Goal: Transaction & Acquisition: Subscribe to service/newsletter

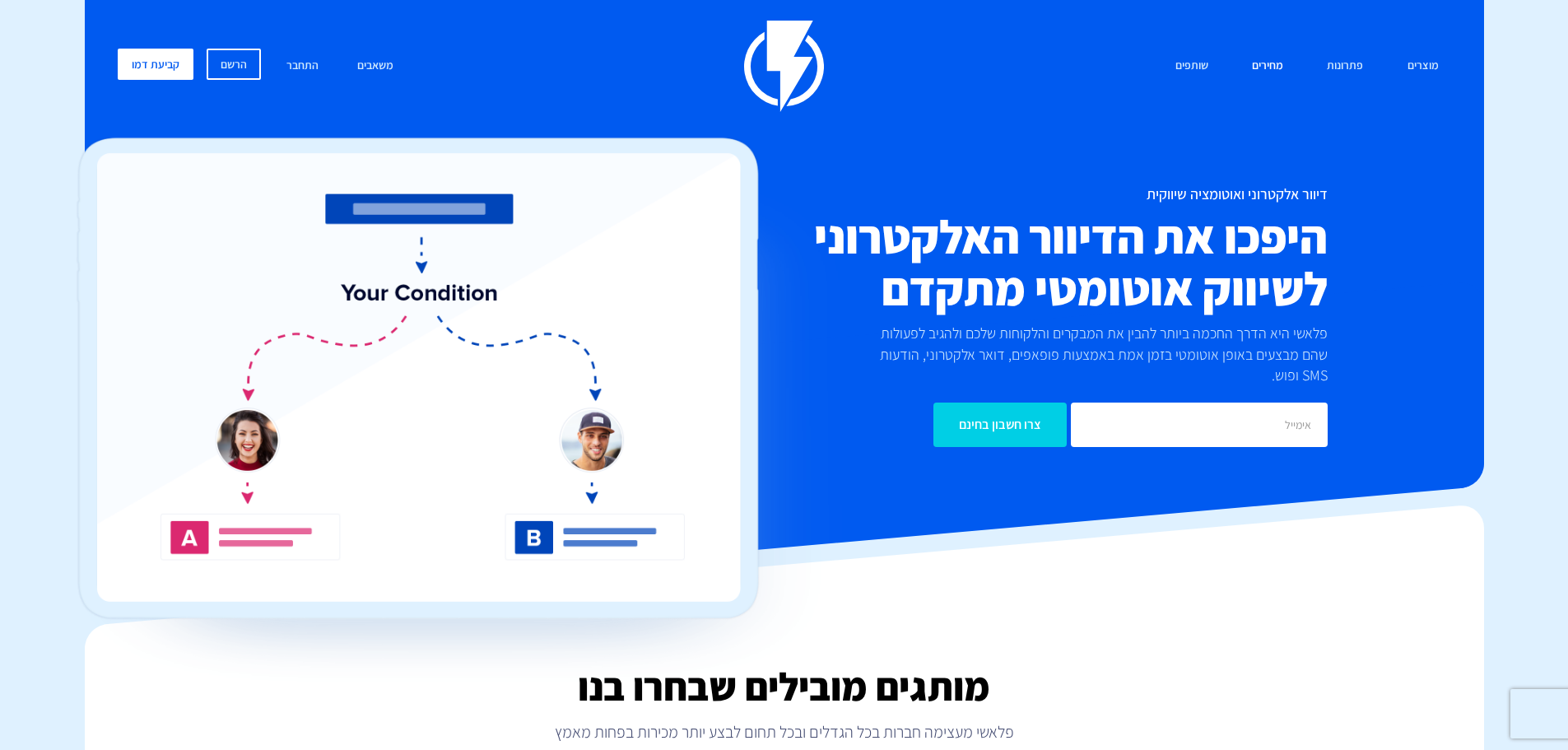
click at [1285, 65] on link "מחירים" at bounding box center [1268, 66] width 56 height 36
click at [1272, 70] on link "מחירים" at bounding box center [1268, 66] width 56 height 36
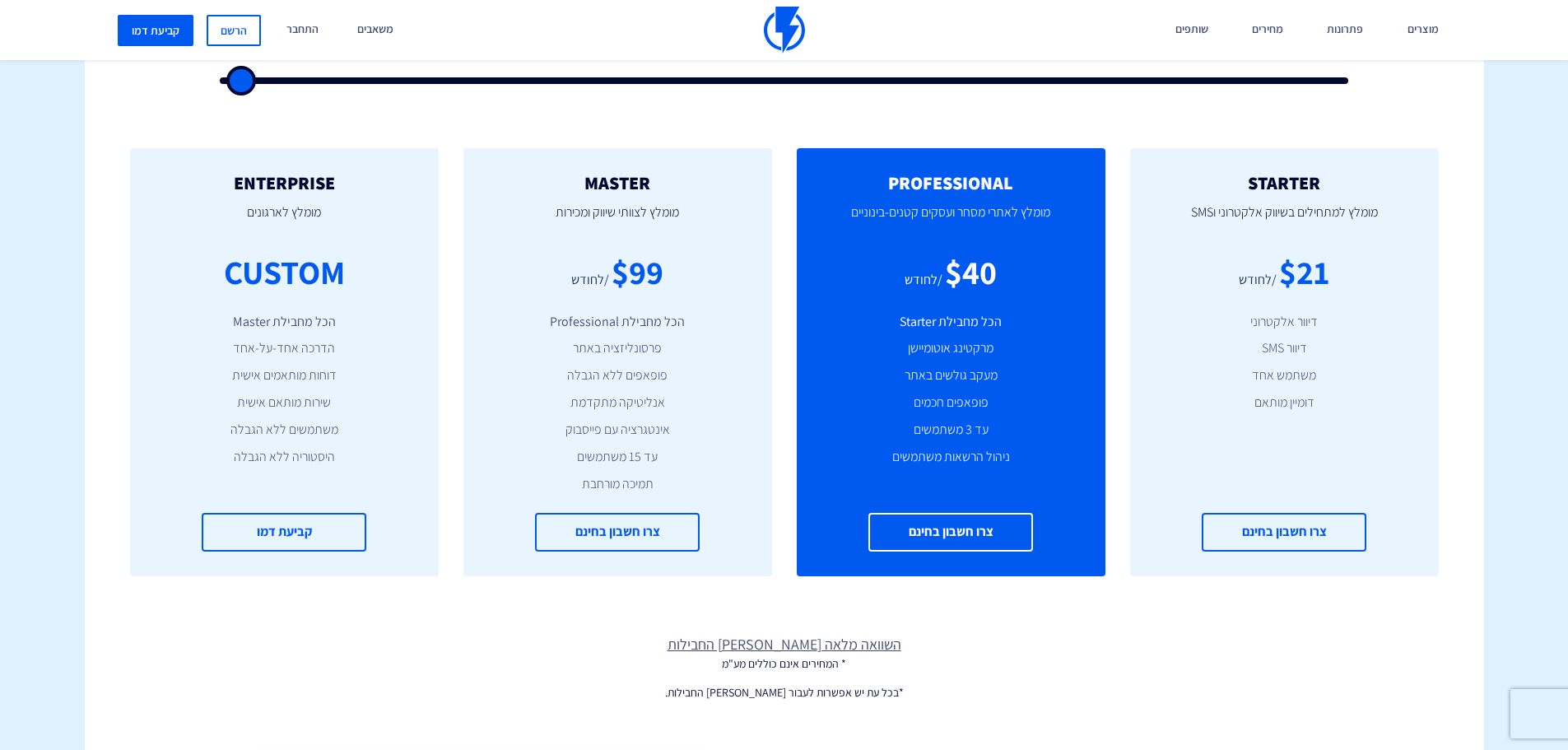
scroll to position [494, 0]
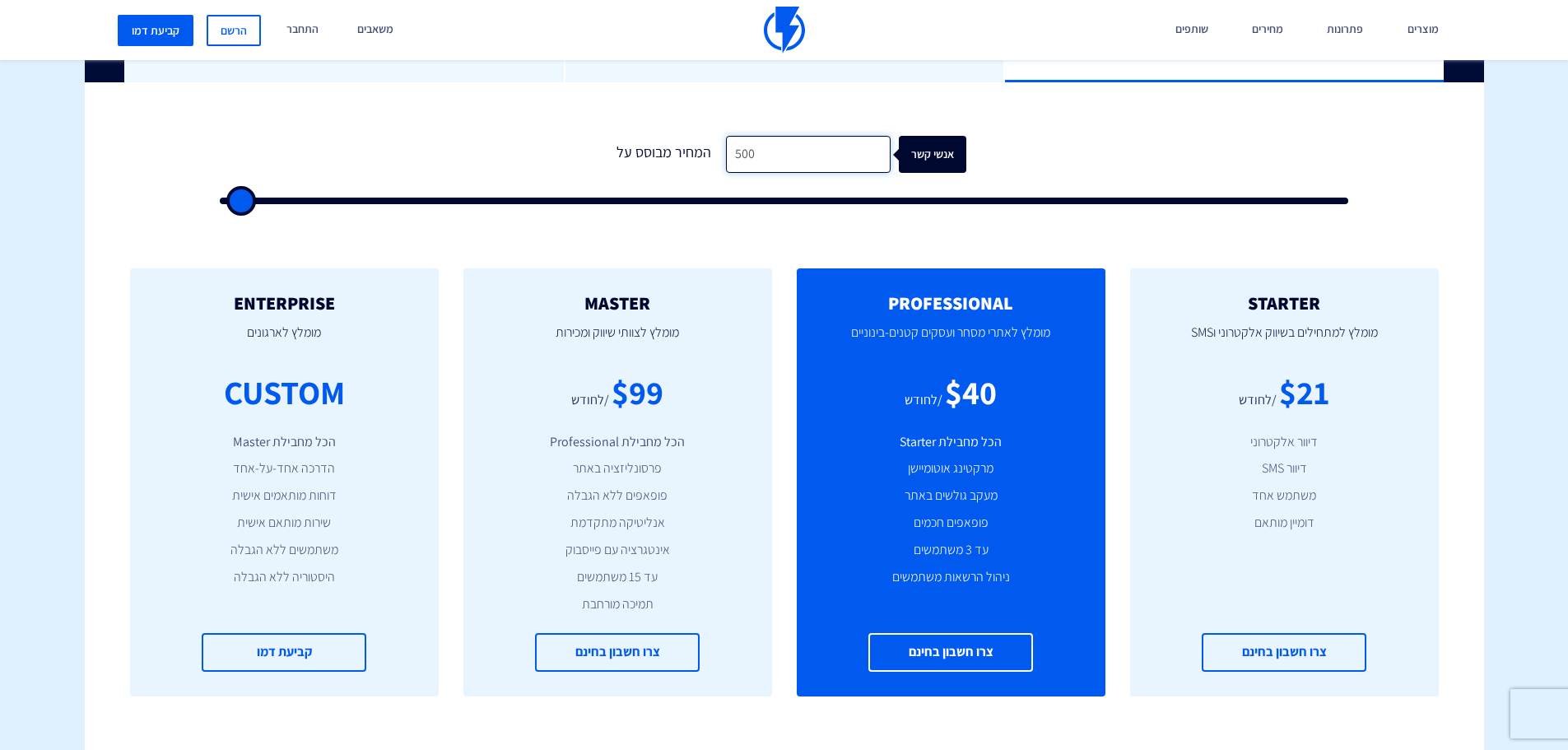
drag, startPoint x: 753, startPoint y: 155, endPoint x: 666, endPoint y: 165, distance: 87.6
click at [669, 163] on div "המחיר מבוסס על 500 אנשי קשר" at bounding box center [784, 154] width 364 height 37
type input "5"
type input "500"
type input "50"
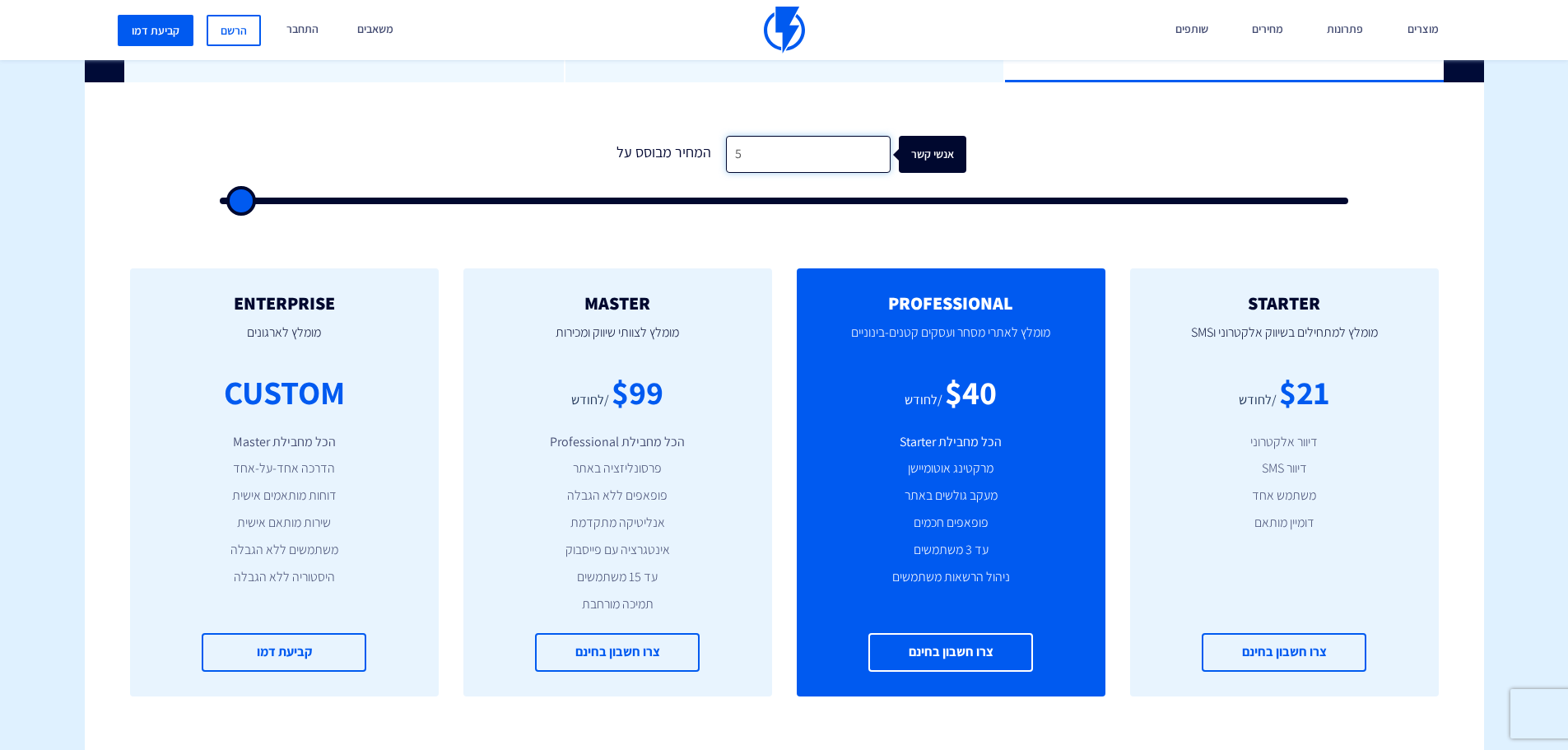
type input "500"
type input "5,000"
type input "5000"
type input "5,000"
click at [740, 230] on div "0 המחיר מבוסס על 5,000 אנשי קשר" at bounding box center [784, 165] width 1163 height 141
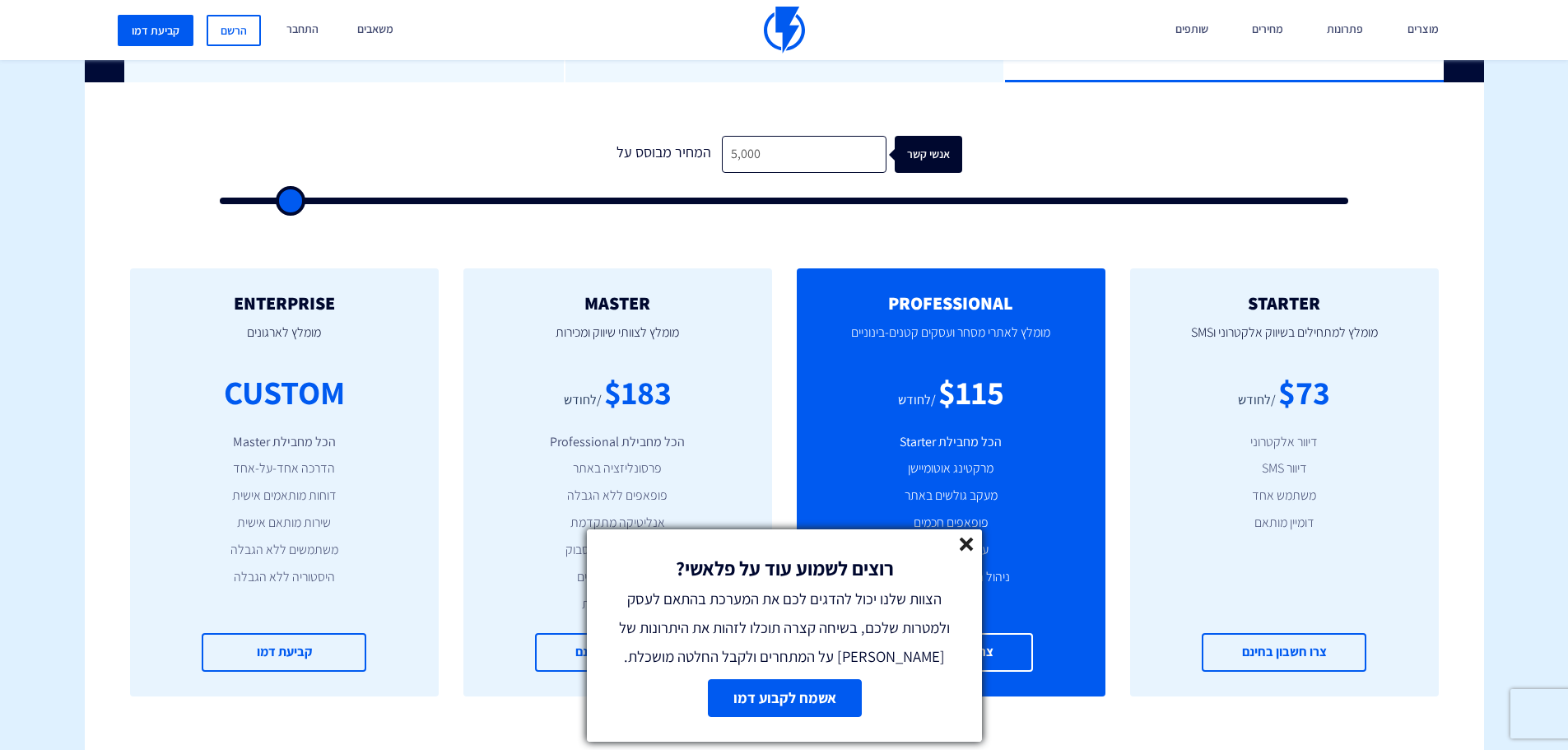
click at [973, 537] on div "רוצים לשמוע עוד על פלאשי? הצוות שלנו יכול להדגים לכם את המערכת בהתאם לעסק ולמטר…" at bounding box center [784, 600] width 395 height 142
click at [966, 546] on line at bounding box center [967, 545] width 12 height 12
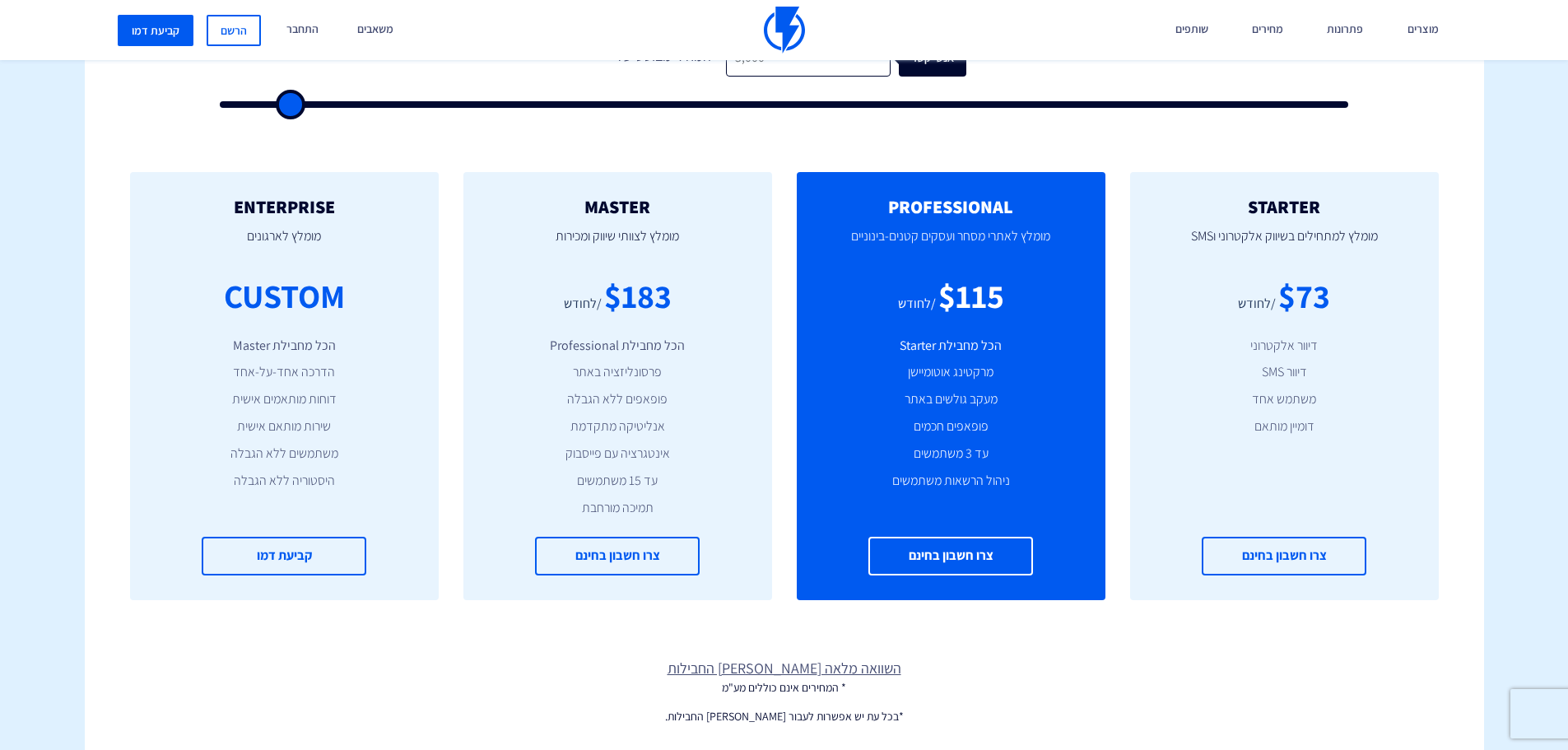
scroll to position [659, 0]
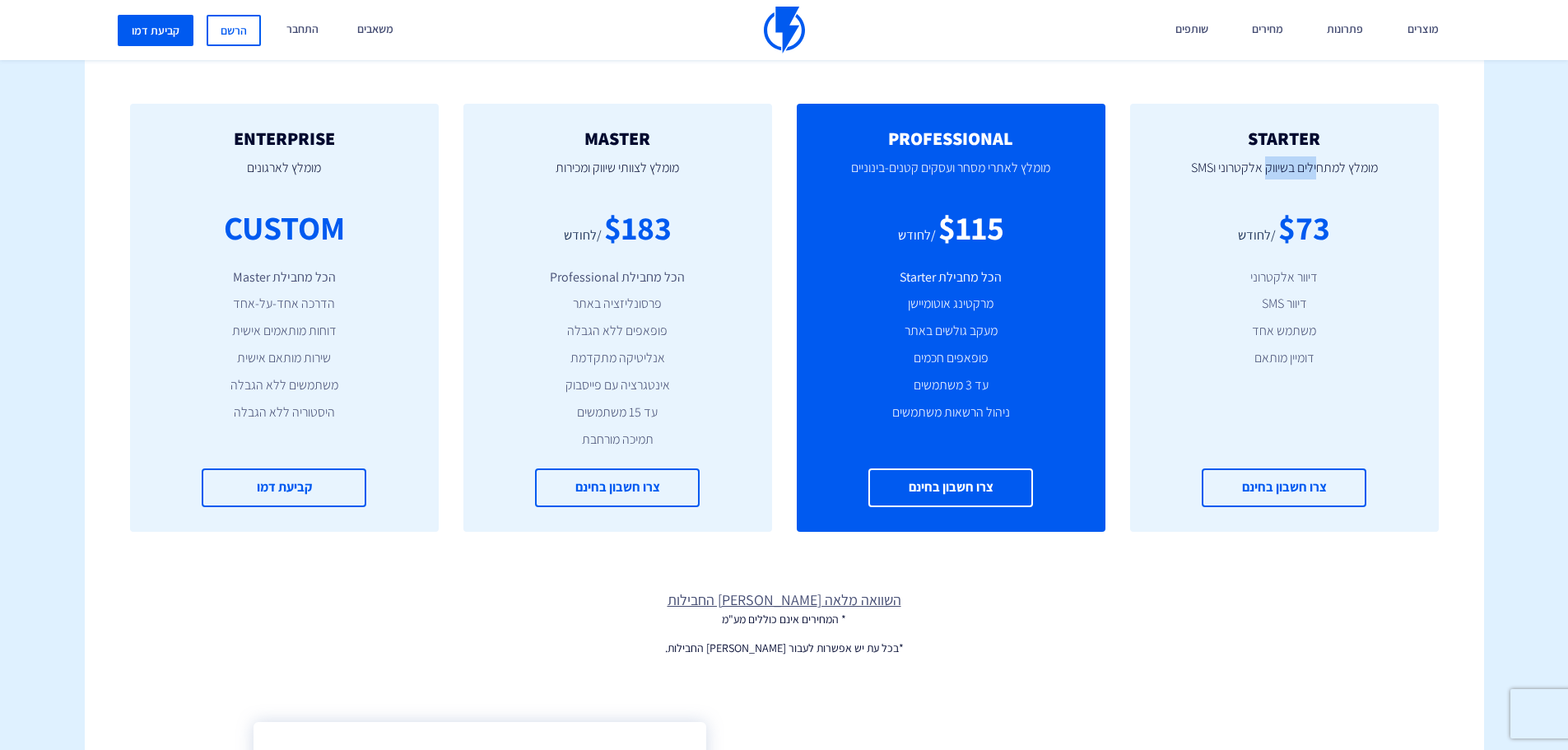
drag, startPoint x: 1316, startPoint y: 173, endPoint x: 1265, endPoint y: 176, distance: 51.1
click at [1265, 176] on p "מומלץ למתחילים בשיווק אלקטרוני וSMS" at bounding box center [1285, 176] width 259 height 56
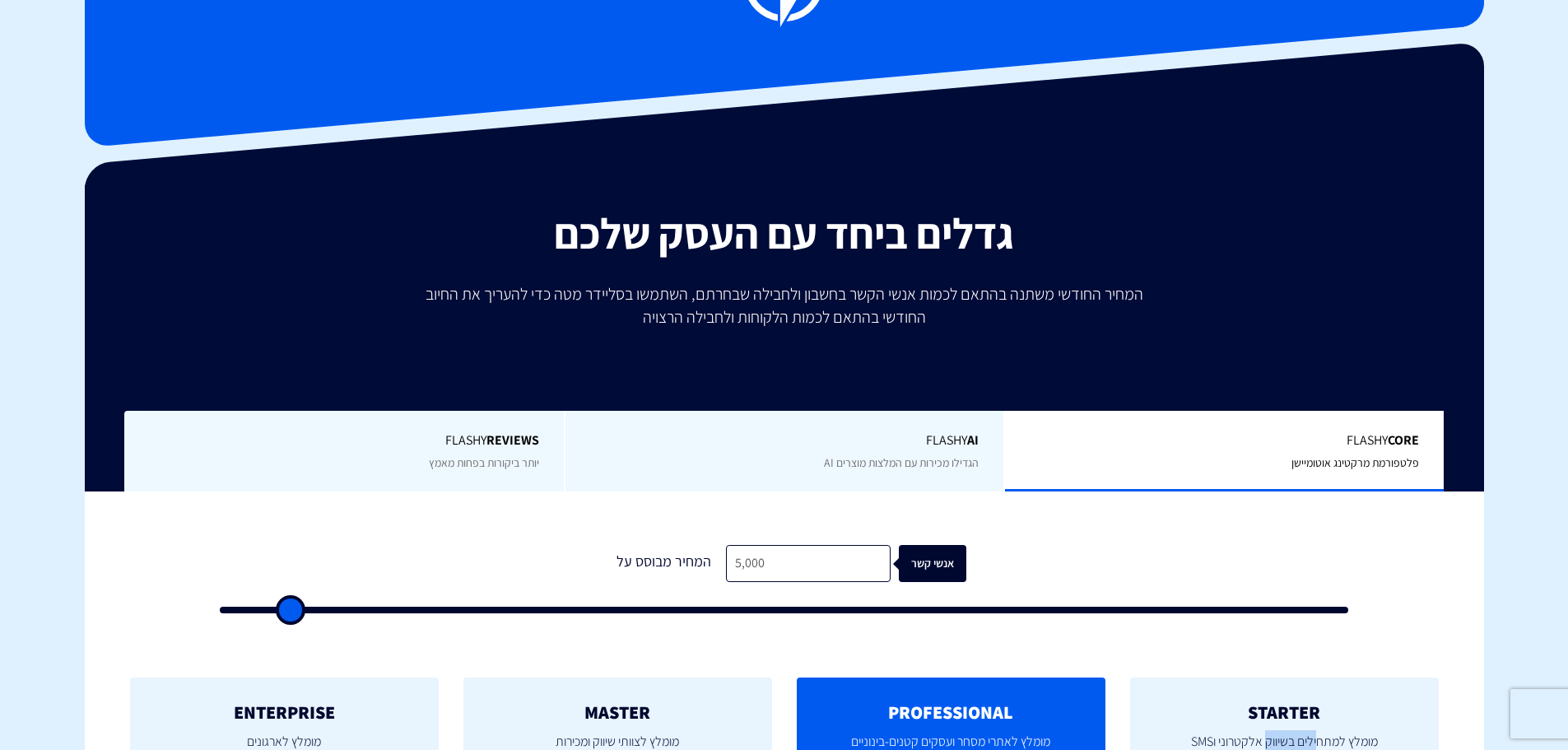
scroll to position [0, 0]
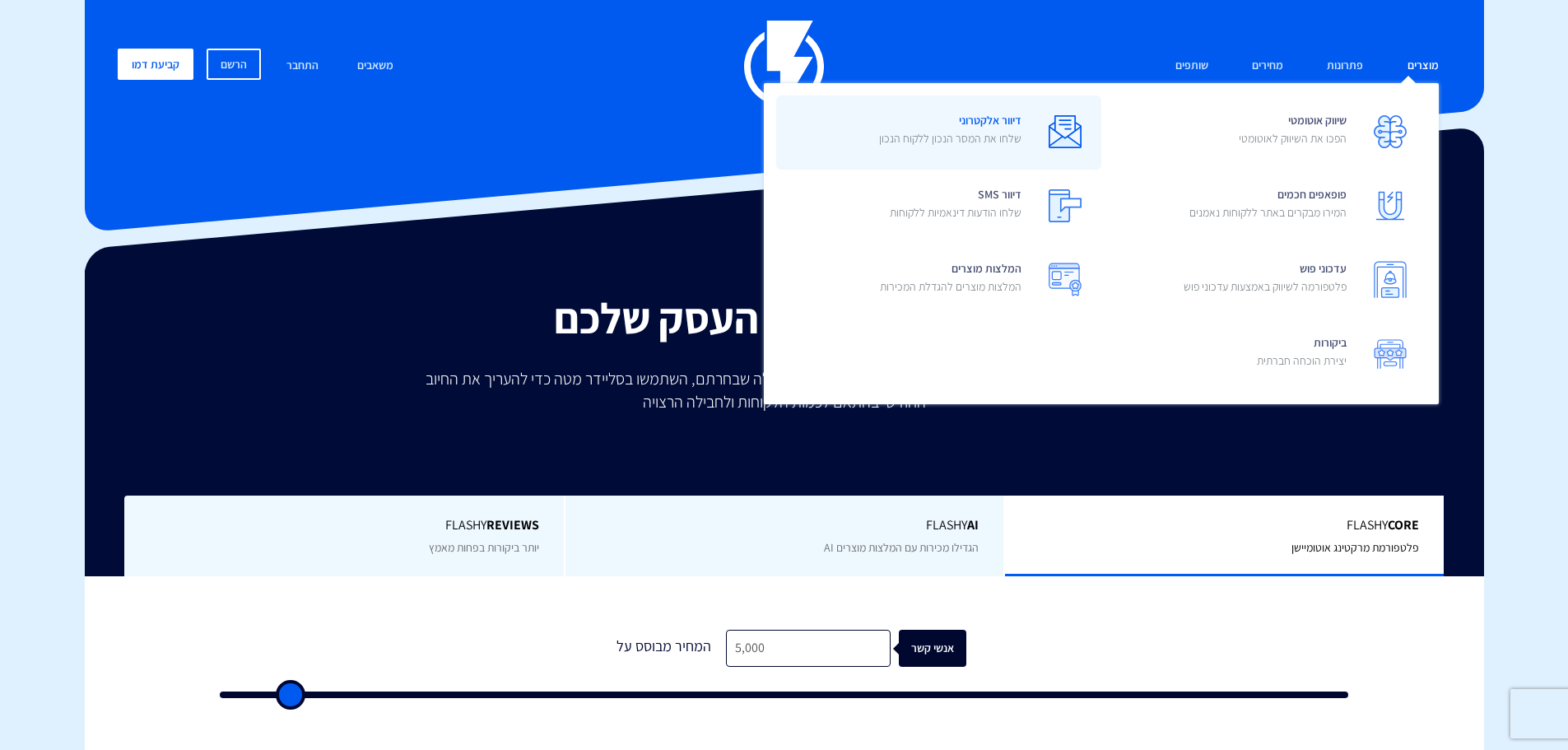
click at [979, 142] on p "שלחו את המסר הנכון ללקוח הנכון" at bounding box center [951, 137] width 142 height 16
